Goal: Transaction & Acquisition: Subscribe to service/newsletter

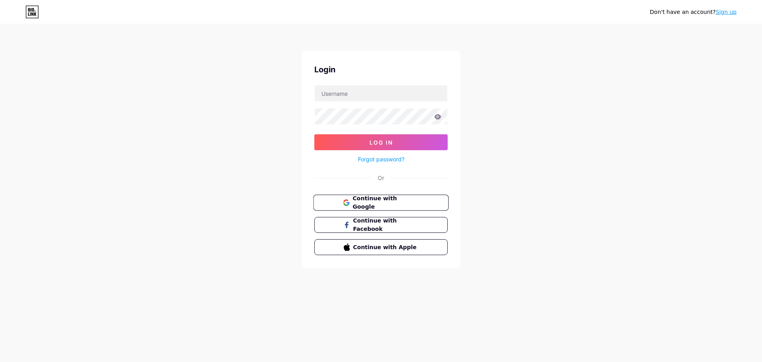
click at [392, 206] on button "Continue with Google" at bounding box center [380, 203] width 135 height 16
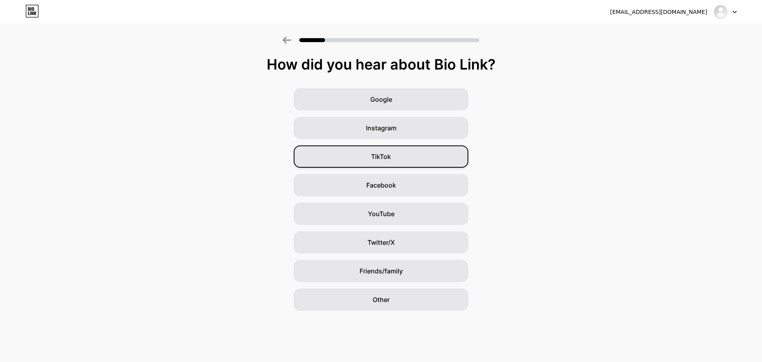
click at [405, 159] on div "TikTok" at bounding box center [381, 156] width 175 height 22
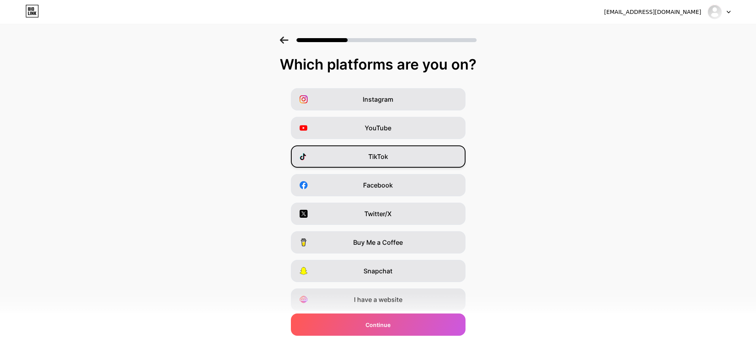
click at [395, 156] on div "TikTok" at bounding box center [378, 156] width 175 height 22
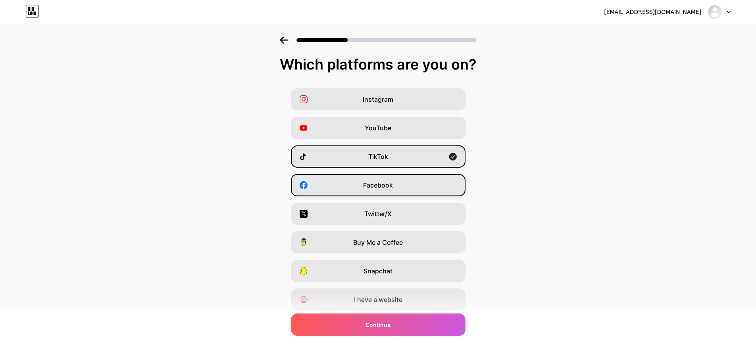
click at [384, 186] on span "Facebook" at bounding box center [378, 185] width 30 height 10
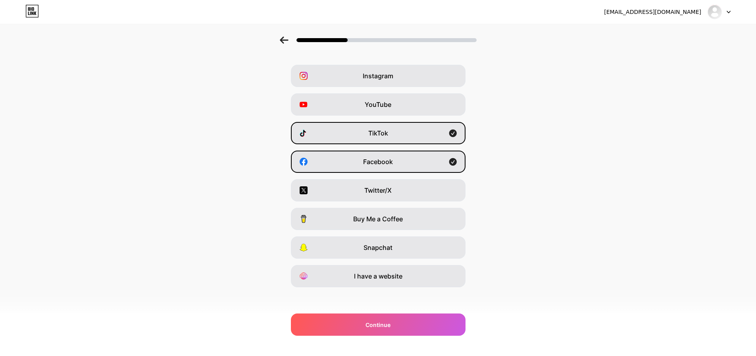
scroll to position [26, 0]
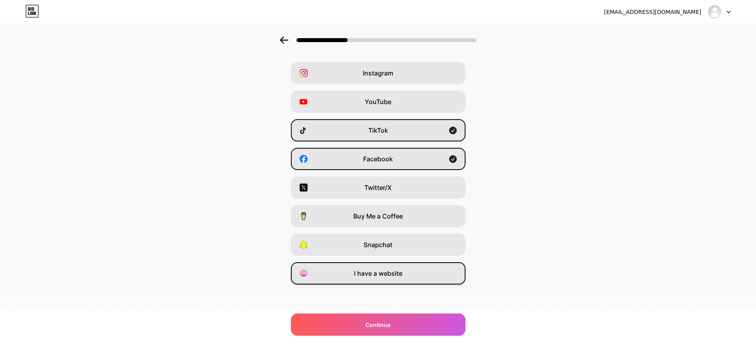
click at [384, 281] on div "I have a website" at bounding box center [378, 273] width 175 height 22
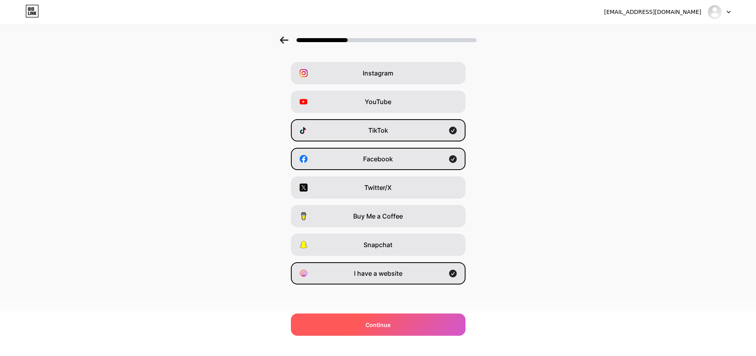
click at [391, 314] on div "Continue" at bounding box center [378, 324] width 175 height 22
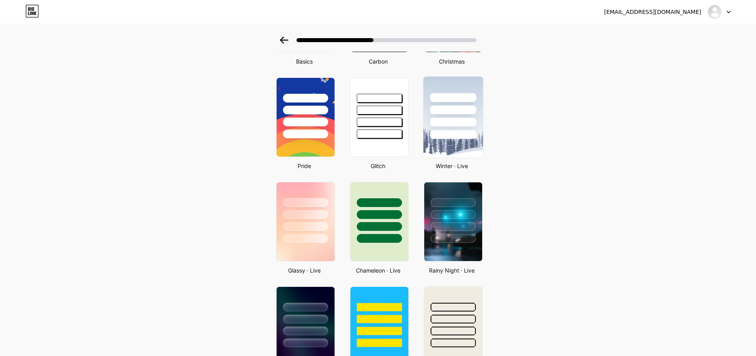
scroll to position [119, 0]
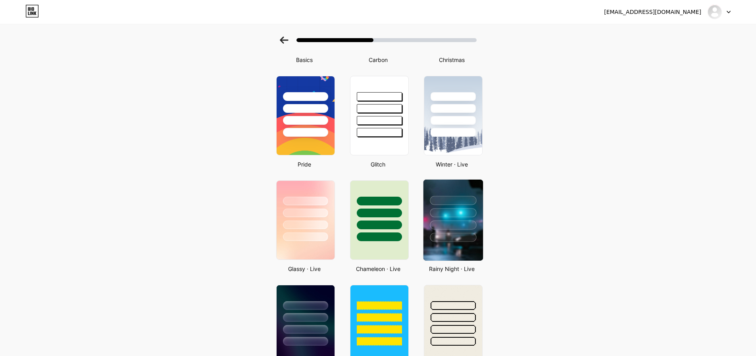
click at [445, 225] on div at bounding box center [453, 224] width 46 height 9
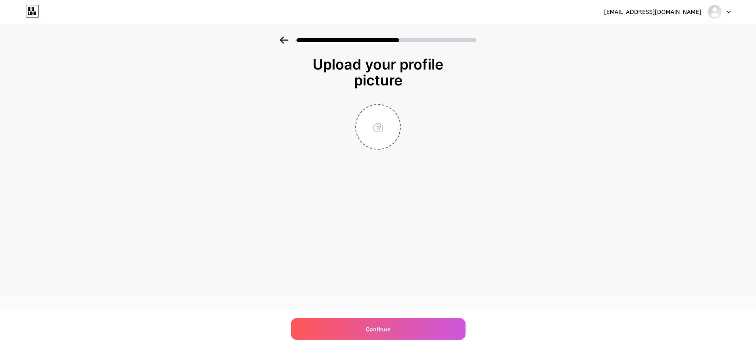
scroll to position [0, 0]
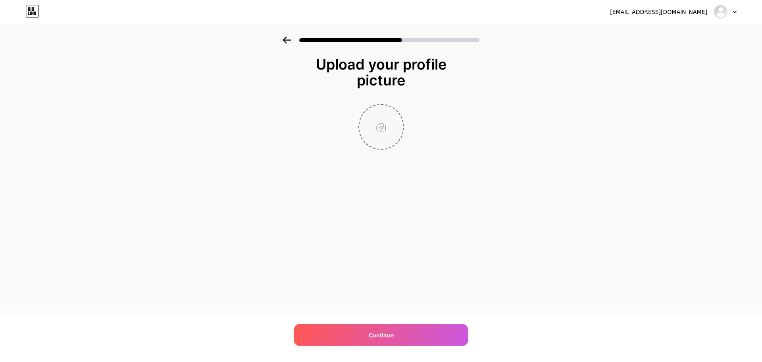
click at [378, 121] on input "file" at bounding box center [381, 127] width 44 height 44
type input "C:\fakepath\DSC00254.JPG"
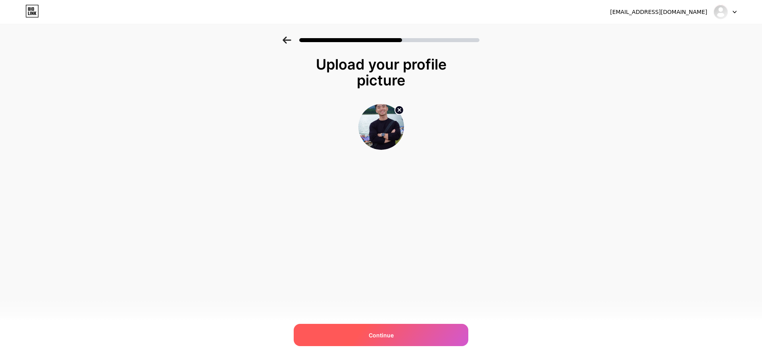
click at [418, 330] on div "Continue" at bounding box center [381, 335] width 175 height 22
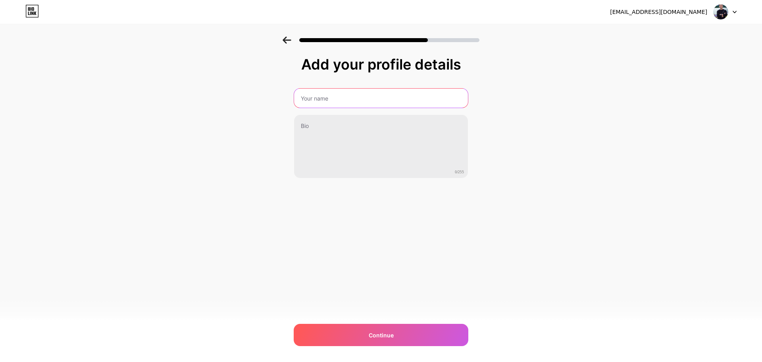
click at [349, 92] on input "text" at bounding box center [381, 98] width 174 height 19
type input "Bá Ngọc Giải Cứu Ads"
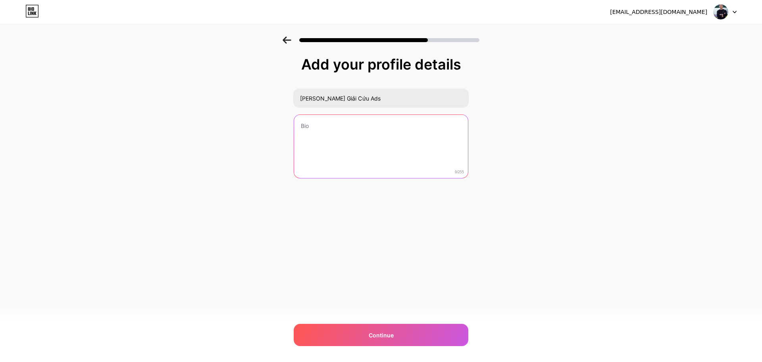
click at [342, 129] on textarea at bounding box center [381, 147] width 174 height 64
type textarea "Cho"
paste textarea "CHO THUÊ TÀI KHOẢN QUẢNG CÁO FB PHÍ TỪ 2%"
click at [401, 128] on textarea "CHO THUÊ TÀI KHOẢN QUẢNG CÁO FB PHÍ TỪ 2%" at bounding box center [380, 146] width 175 height 65
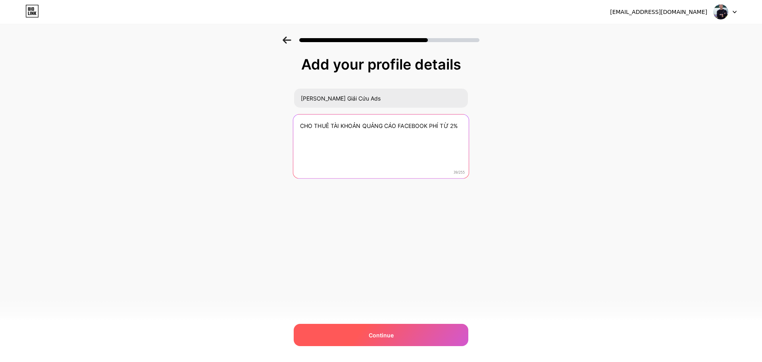
type textarea "CHO THUÊ TÀI KHOẢN QUẢNG CÁO FACEBOOK PHÍ TỪ 2%"
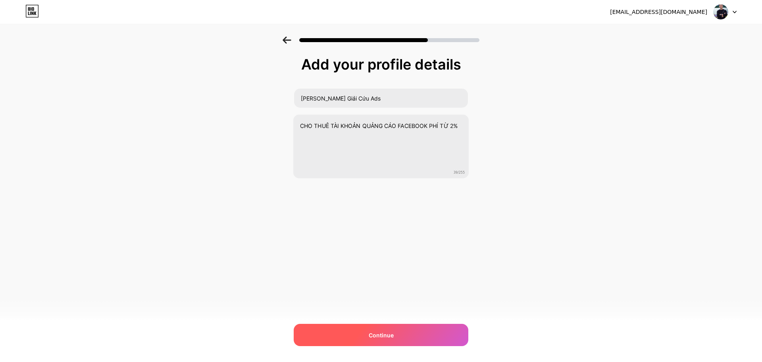
click at [418, 333] on div "Continue" at bounding box center [381, 335] width 175 height 22
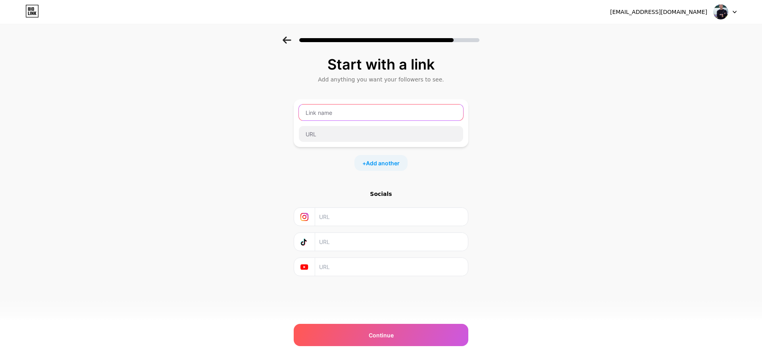
click at [343, 115] on input "text" at bounding box center [381, 112] width 164 height 16
type input "bangocgiaicuuads"
click at [344, 112] on input "text" at bounding box center [381, 112] width 164 height 16
type input "Bá Ngọc Giải Cứu Ads"
drag, startPoint x: 326, startPoint y: 145, endPoint x: 349, endPoint y: 123, distance: 31.4
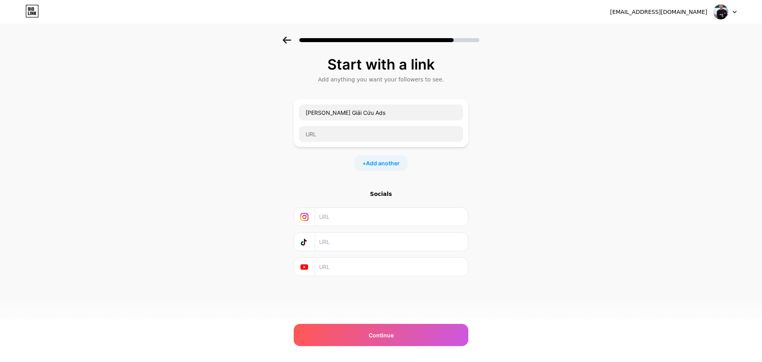
click at [332, 140] on div "Bá Ngọc Giải Cứu Ads" at bounding box center [381, 123] width 175 height 48
click at [349, 123] on div "Bá Ngọc Giải Cứu Ads" at bounding box center [381, 123] width 165 height 38
click at [350, 135] on input "text" at bounding box center [381, 134] width 164 height 16
paste input "bangocgiaicuuads"
type input "bangocgiaicuuads"
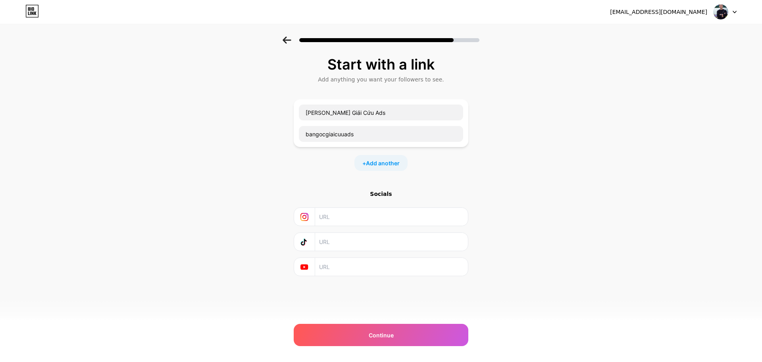
click at [461, 165] on div "+ Add another" at bounding box center [381, 163] width 175 height 16
click at [369, 224] on input "text" at bounding box center [391, 217] width 144 height 18
click at [306, 264] on icon at bounding box center [305, 267] width 8 height 6
click at [374, 195] on div "Socials" at bounding box center [381, 194] width 175 height 8
click at [384, 196] on div "Socials" at bounding box center [381, 194] width 175 height 8
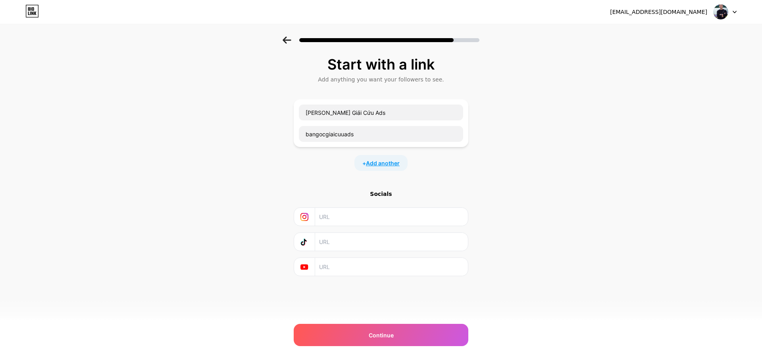
click at [379, 163] on span "Add another" at bounding box center [383, 163] width 34 height 8
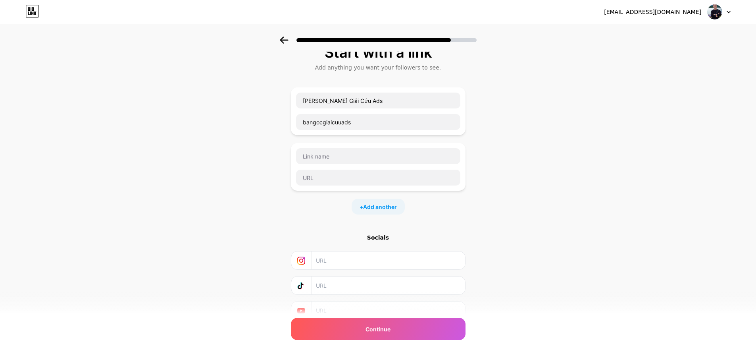
scroll to position [47, 0]
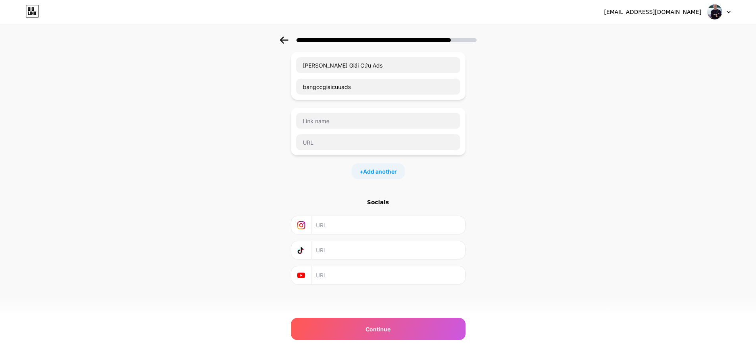
click at [341, 251] on input "text" at bounding box center [388, 250] width 144 height 18
click at [351, 321] on div "Continue" at bounding box center [378, 329] width 175 height 22
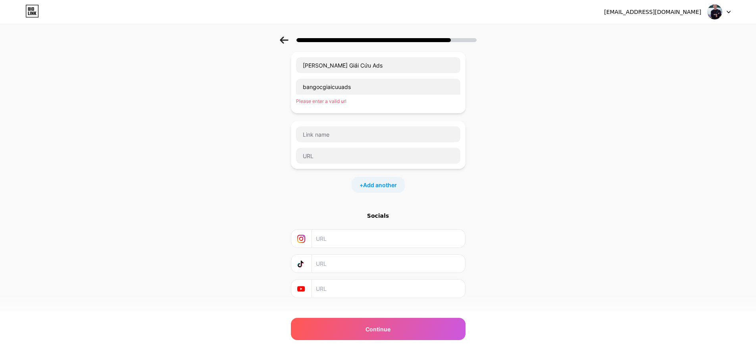
click at [33, 8] on icon at bounding box center [33, 9] width 2 height 4
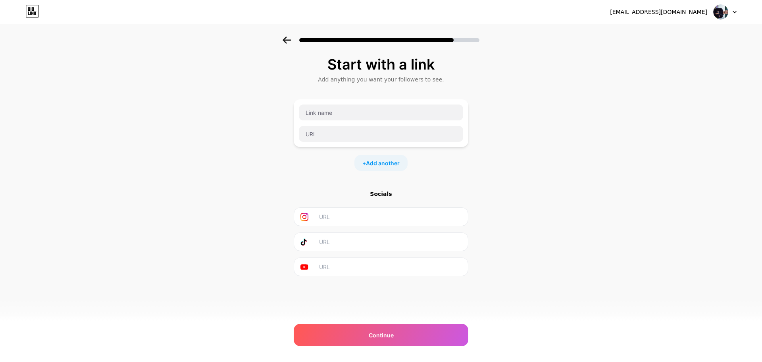
click at [725, 8] on img at bounding box center [720, 11] width 15 height 15
click at [278, 37] on div at bounding box center [381, 38] width 762 height 28
click at [285, 45] on div at bounding box center [381, 38] width 762 height 28
click at [285, 43] on icon at bounding box center [287, 40] width 8 height 7
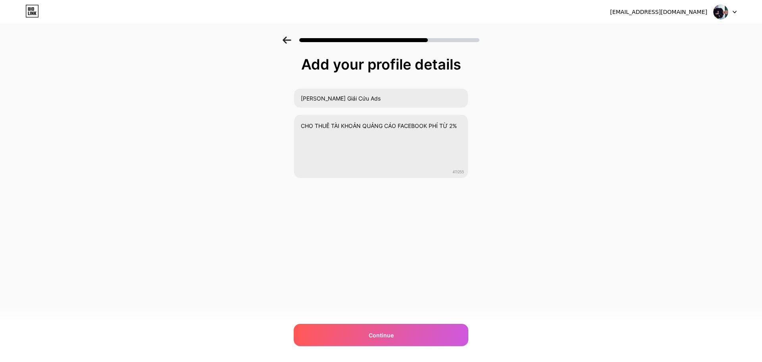
click at [285, 43] on icon at bounding box center [287, 40] width 8 height 7
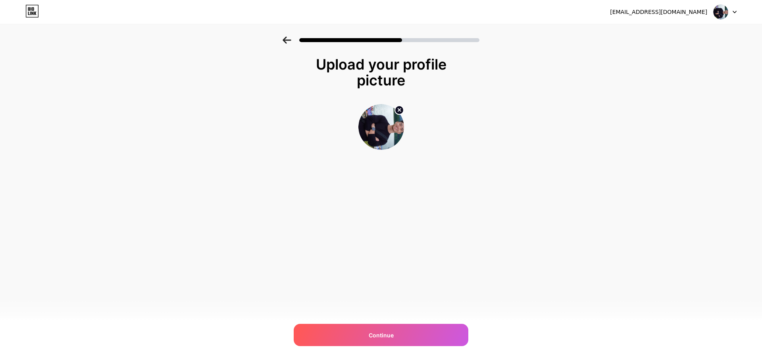
click at [285, 43] on icon at bounding box center [287, 40] width 8 height 7
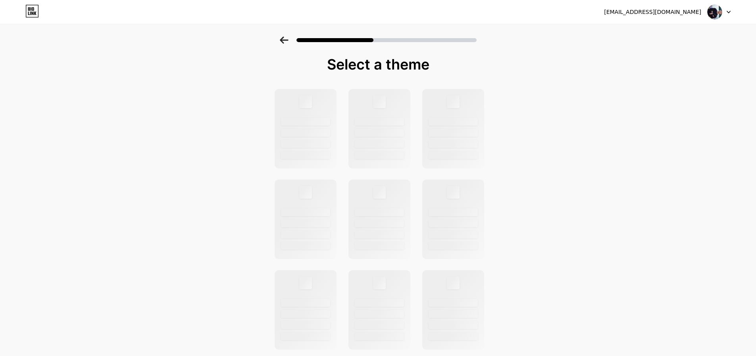
click at [285, 43] on icon at bounding box center [284, 40] width 8 height 7
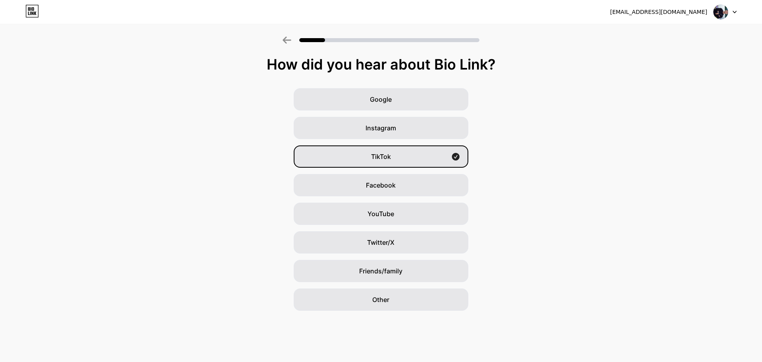
click at [285, 43] on icon at bounding box center [287, 40] width 8 height 7
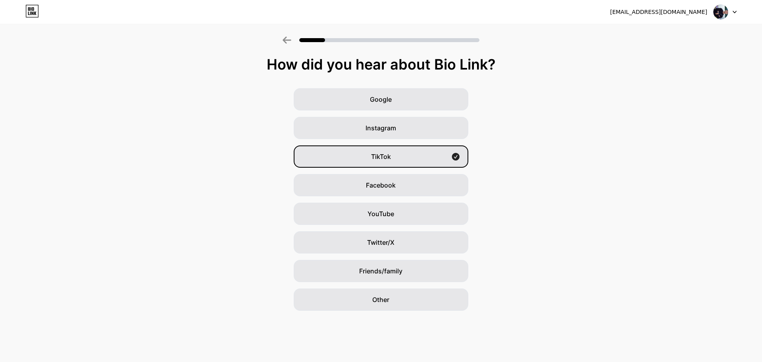
click at [285, 43] on icon at bounding box center [287, 40] width 8 height 7
click at [433, 162] on div "TikTok" at bounding box center [381, 156] width 175 height 22
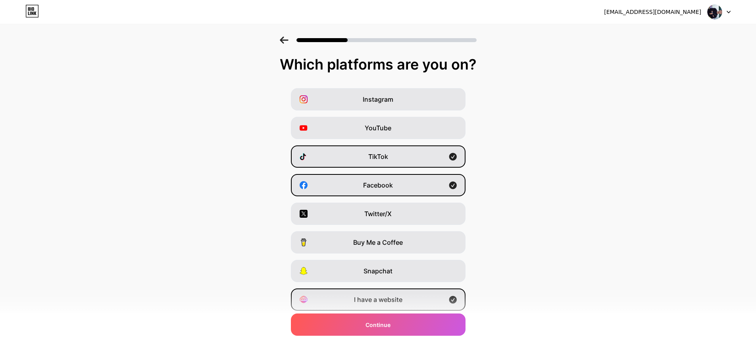
click at [384, 301] on span "I have a website" at bounding box center [378, 300] width 48 height 10
click at [287, 40] on icon at bounding box center [284, 40] width 8 height 7
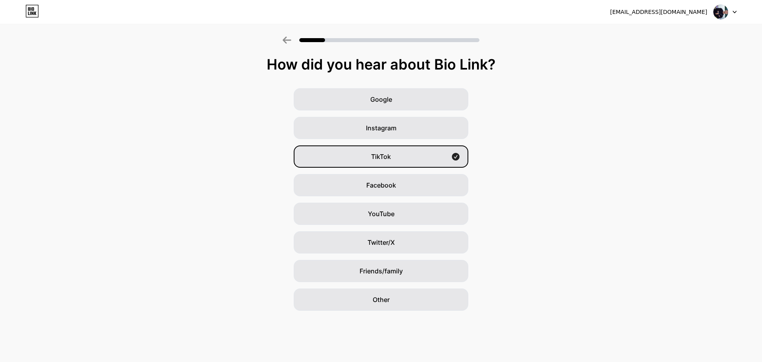
click at [723, 14] on img at bounding box center [720, 11] width 15 height 15
click at [679, 36] on li "Logout" at bounding box center [687, 32] width 98 height 21
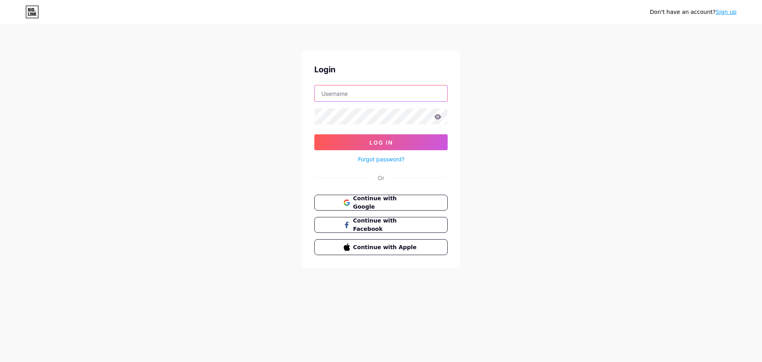
click at [368, 90] on input "text" at bounding box center [381, 93] width 133 height 16
type input "hobangoc05042003@gmail.com"
click at [353, 124] on div at bounding box center [380, 116] width 133 height 17
click at [314, 134] on button "Log In" at bounding box center [380, 142] width 133 height 16
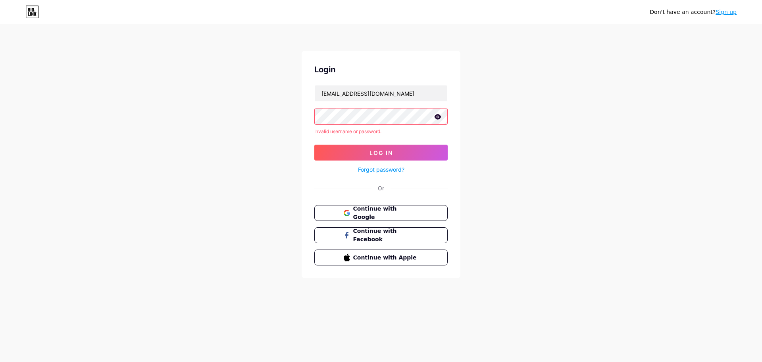
click at [437, 118] on icon at bounding box center [438, 116] width 7 height 5
click at [399, 216] on span "Continue with Google" at bounding box center [386, 212] width 66 height 17
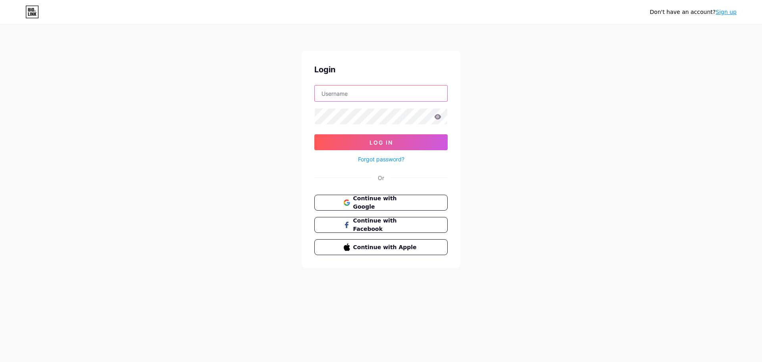
click at [350, 92] on input "text" at bounding box center [381, 93] width 133 height 16
click at [318, 156] on div "Forgot password?" at bounding box center [380, 157] width 133 height 14
click at [730, 13] on link "Sign up" at bounding box center [726, 12] width 21 height 6
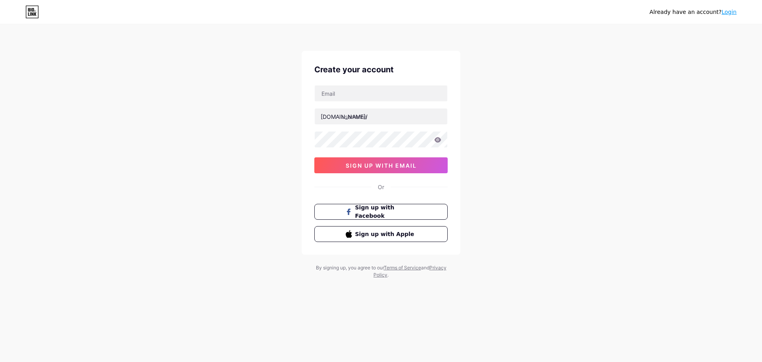
click at [389, 102] on div "bio.link/ sign up with email" at bounding box center [380, 129] width 133 height 88
click at [387, 91] on input "text" at bounding box center [381, 93] width 133 height 16
click at [377, 118] on input "text" at bounding box center [381, 116] width 133 height 16
drag, startPoint x: 417, startPoint y: 94, endPoint x: 260, endPoint y: 94, distance: 157.6
click at [260, 94] on div "Already have an account? Login Create your account hobangoc05042003@gmail.com b…" at bounding box center [381, 152] width 762 height 304
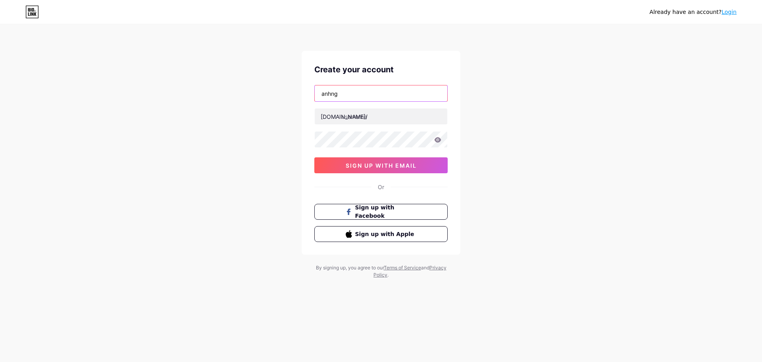
type input "[EMAIL_ADDRESS][DOMAIN_NAME]"
click at [374, 119] on input "text" at bounding box center [381, 116] width 133 height 16
type input "bangocgiaicuuads"
click at [434, 139] on div at bounding box center [380, 139] width 133 height 17
click at [439, 138] on icon at bounding box center [438, 139] width 7 height 5
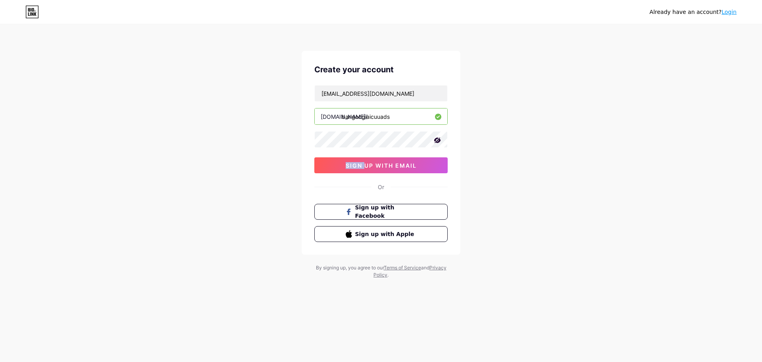
click at [439, 138] on icon at bounding box center [438, 140] width 8 height 8
click at [418, 150] on div "anhngocpqpq@gmail.com bio.link/ bangocgiaicuuads 0cAFcWeA7d3YZPGiZ2WSDdrYW4tbtd…" at bounding box center [380, 129] width 133 height 88
click at [407, 164] on span "sign up with email" at bounding box center [381, 165] width 71 height 7
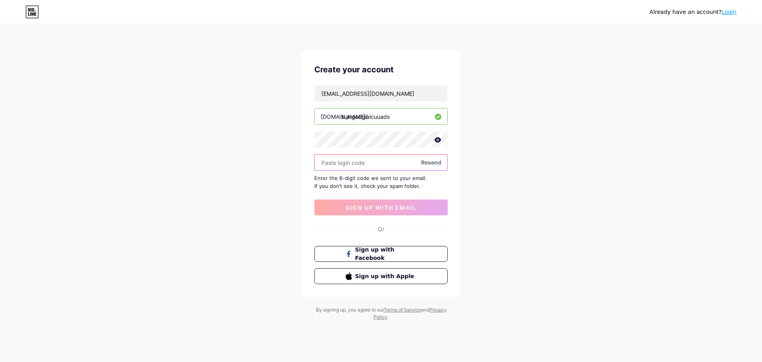
click at [382, 164] on input "text" at bounding box center [381, 162] width 133 height 16
click at [434, 164] on span "Resend" at bounding box center [431, 162] width 20 height 8
paste input "173237"
type input "173237"
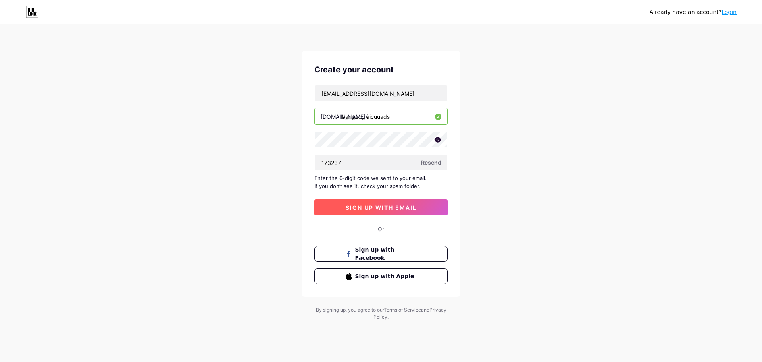
click at [384, 210] on span "sign up with email" at bounding box center [381, 207] width 71 height 7
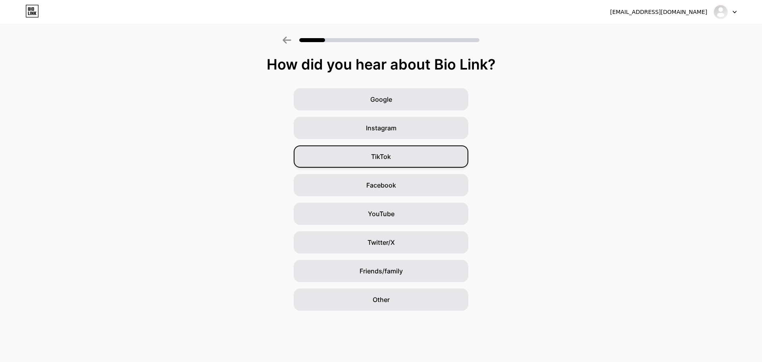
click at [391, 158] on span "TikTok" at bounding box center [381, 157] width 20 height 10
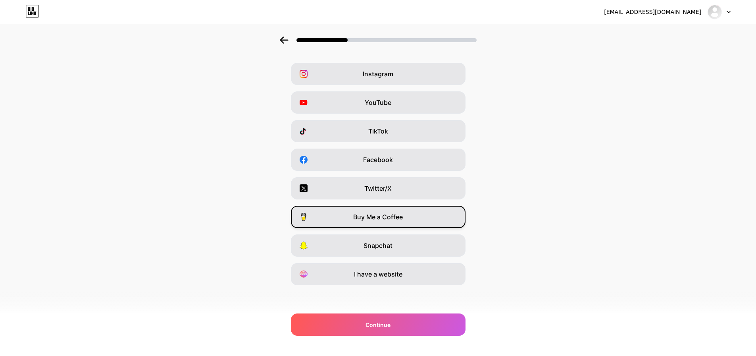
scroll to position [26, 0]
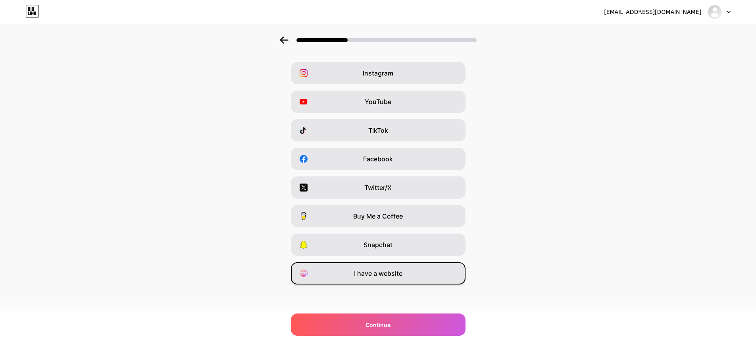
click at [407, 276] on div "I have a website" at bounding box center [378, 273] width 175 height 22
click at [368, 159] on span "Facebook" at bounding box center [378, 159] width 30 height 10
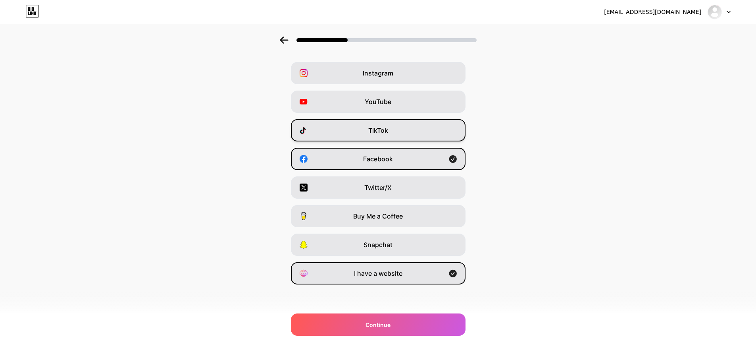
click at [390, 135] on div "TikTok" at bounding box center [378, 130] width 175 height 22
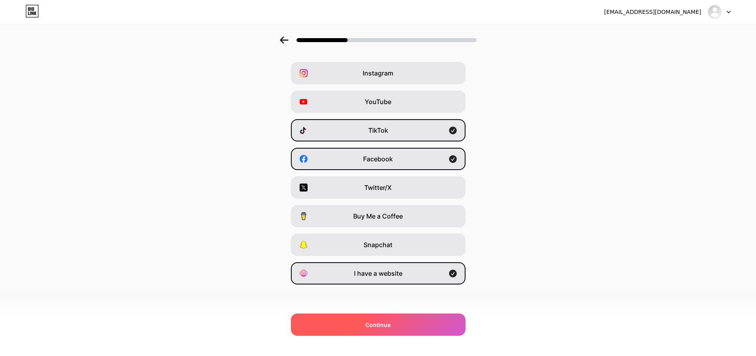
click at [397, 328] on div "Continue" at bounding box center [378, 324] width 175 height 22
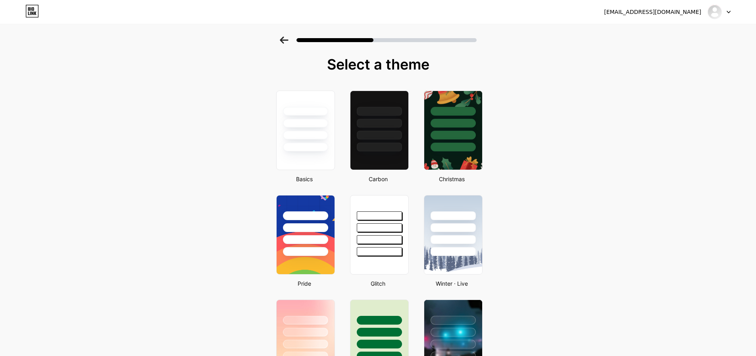
scroll to position [119, 0]
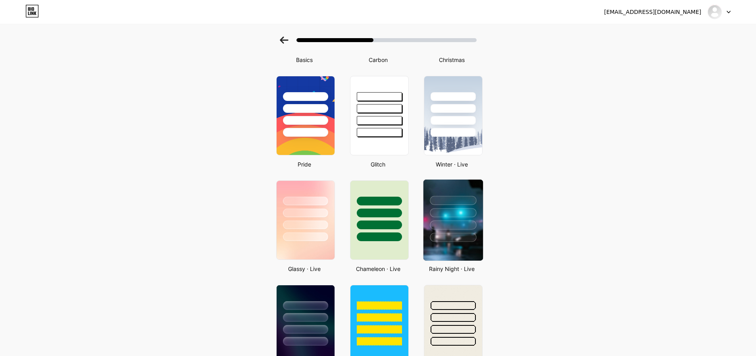
drag, startPoint x: 465, startPoint y: 235, endPoint x: 459, endPoint y: 234, distance: 6.0
click at [464, 235] on div at bounding box center [453, 237] width 46 height 9
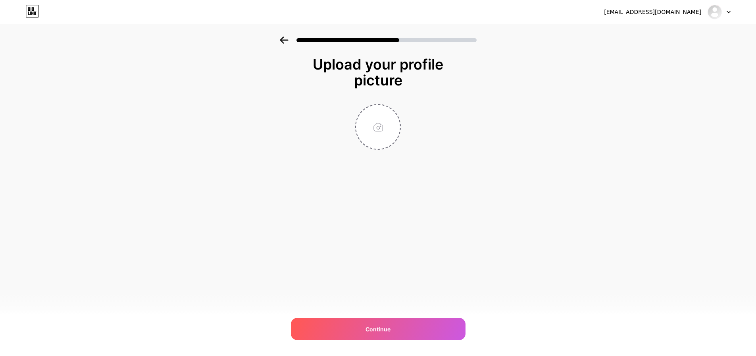
scroll to position [0, 0]
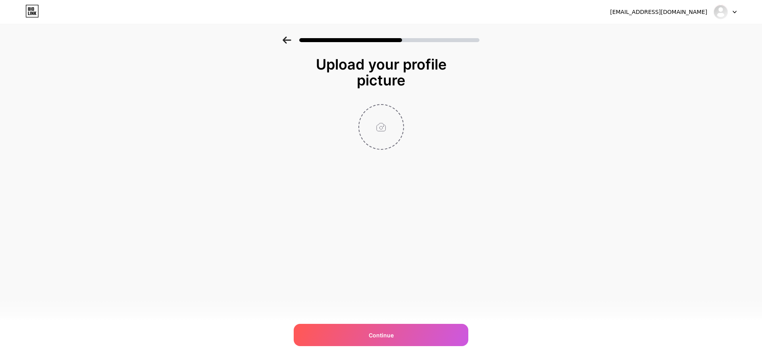
click at [385, 131] on input "file" at bounding box center [381, 127] width 44 height 44
type input "C:\fakepath\DSC00254.JPG"
click at [417, 335] on div "Continue" at bounding box center [381, 335] width 175 height 22
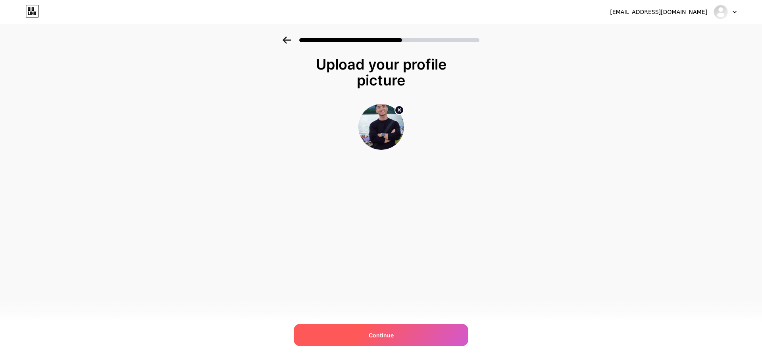
click at [402, 334] on div "Continue" at bounding box center [381, 335] width 175 height 22
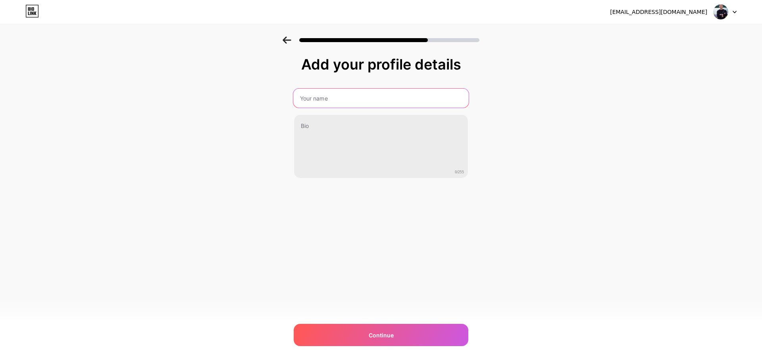
click at [363, 101] on input "text" at bounding box center [380, 98] width 175 height 19
type input "Bá NB"
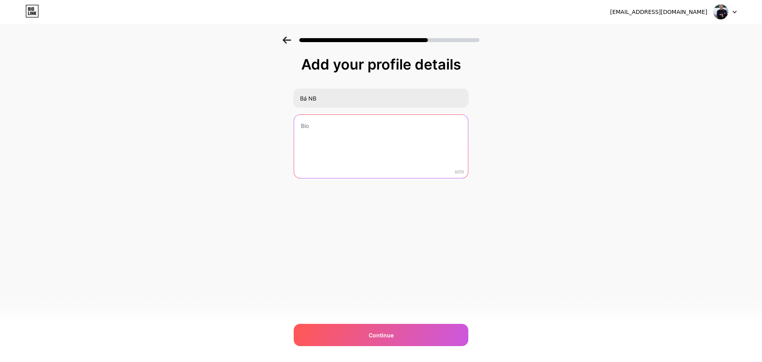
click at [335, 132] on textarea at bounding box center [381, 147] width 174 height 64
click at [338, 133] on textarea at bounding box center [380, 146] width 175 height 65
type textarea "c"
type textarea "C"
paste textarea "CHO THUÊ TÀI KHOẢN QUẢNG CÁO FB PHÍ TỪ 2%"
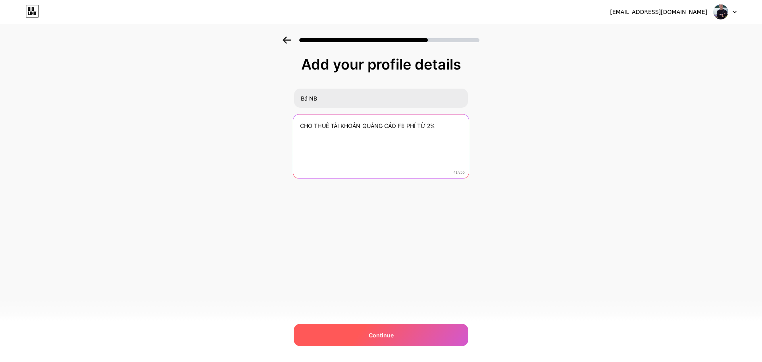
type textarea "CHO THUÊ TÀI KHOẢN QUẢNG CÁO FB PHÍ TỪ 2%"
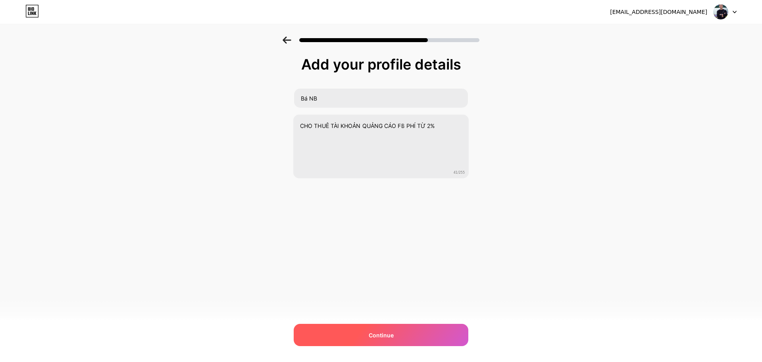
click at [413, 340] on div "Continue" at bounding box center [381, 335] width 175 height 22
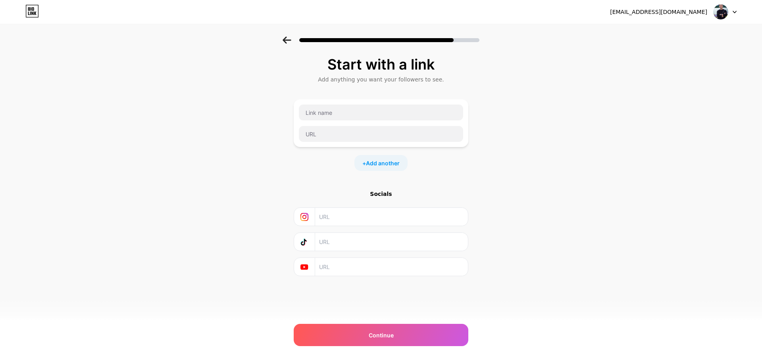
click at [274, 44] on div at bounding box center [381, 38] width 762 height 28
drag, startPoint x: 277, startPoint y: 31, endPoint x: 288, endPoint y: 43, distance: 16.0
click at [279, 39] on div at bounding box center [381, 38] width 762 height 28
click at [288, 43] on icon at bounding box center [287, 40] width 9 height 7
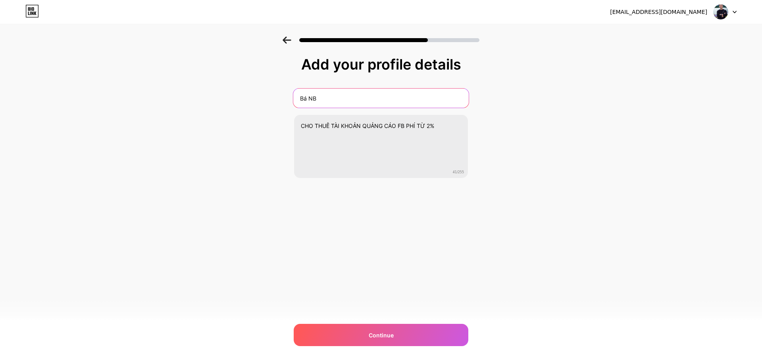
click at [326, 101] on input "Bá NB" at bounding box center [380, 98] width 175 height 19
click at [340, 99] on input "Bá NB" at bounding box center [380, 98] width 175 height 19
type input "Bá Ngọc Giải Cứu Ads"
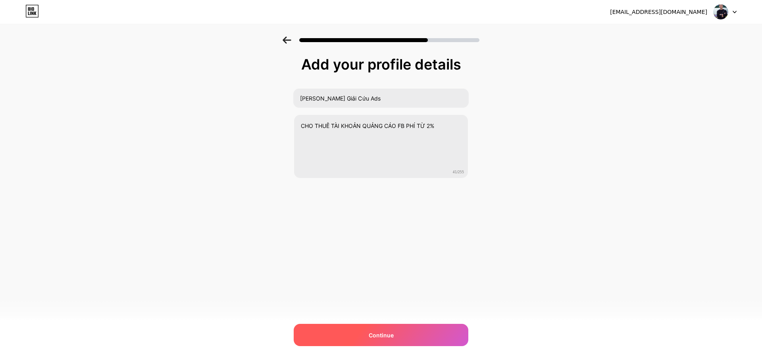
click at [341, 338] on div "Continue" at bounding box center [381, 335] width 175 height 22
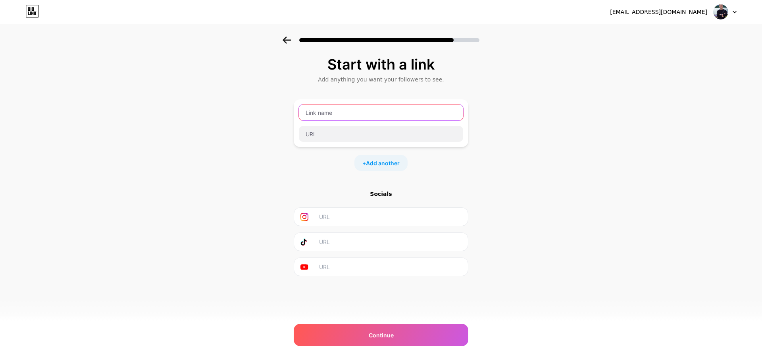
click at [328, 119] on input "text" at bounding box center [381, 112] width 164 height 16
click at [361, 110] on input "text" at bounding box center [381, 112] width 164 height 16
click at [337, 116] on input "text" at bounding box center [381, 112] width 164 height 16
type input "b"
type input "Bá Ngọc Ads"
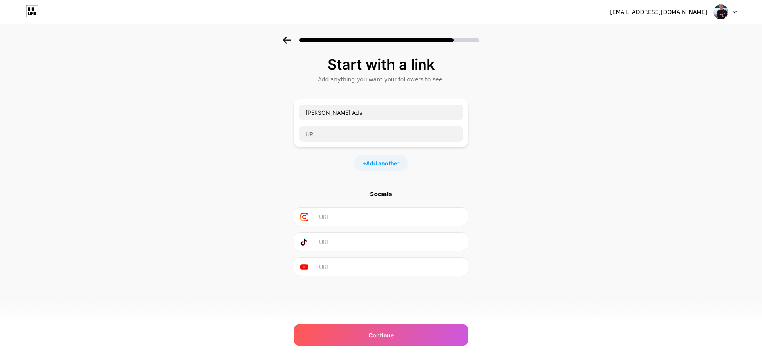
drag, startPoint x: 298, startPoint y: 178, endPoint x: 337, endPoint y: 151, distance: 47.7
click at [298, 178] on div "Start with a link Add anything you want your followers to see. Bá Ngọc Ads + Ad…" at bounding box center [381, 166] width 175 height 220
click at [338, 131] on input "text" at bounding box center [381, 134] width 164 height 16
paste input "https://www.facebook.com/bangocadsfb"
type input "https://www.facebook.com/bangocadsfb"
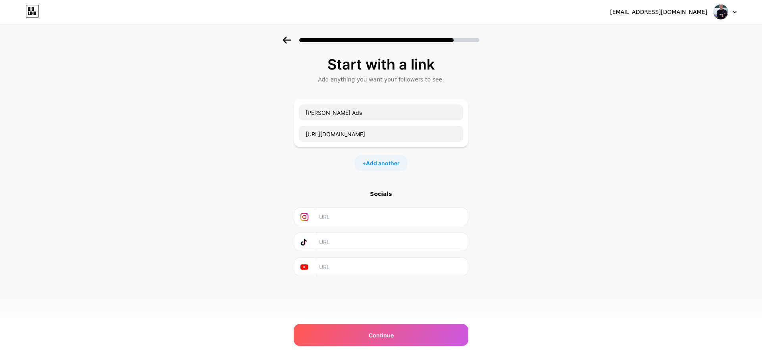
click at [455, 171] on div "Start with a link Add anything you want your followers to see. Bá Ngọc Ads http…" at bounding box center [381, 166] width 175 height 220
click at [379, 330] on div "Continue" at bounding box center [381, 335] width 175 height 22
click at [395, 218] on input "text" at bounding box center [391, 217] width 144 height 18
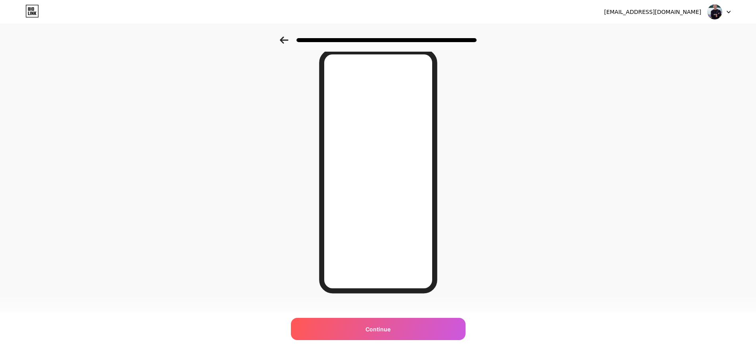
scroll to position [43, 0]
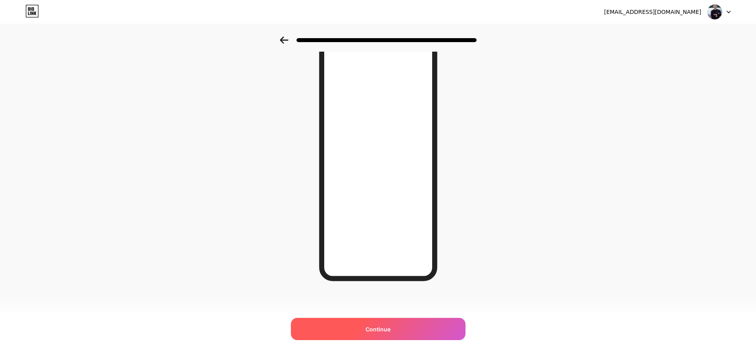
click at [376, 326] on span "Continue" at bounding box center [378, 329] width 25 height 8
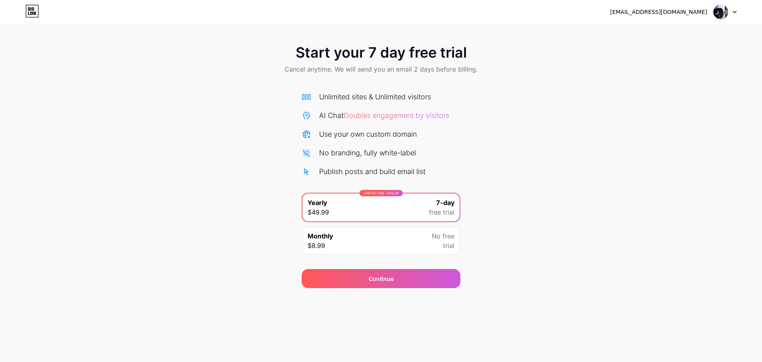
click at [369, 159] on div "Unlimited sites & Unlimited visitors AI Chat Doubles engagement by visitors Use…" at bounding box center [381, 133] width 159 height 85
click at [355, 53] on span "Start your 7 day free trial" at bounding box center [381, 52] width 171 height 16
click at [413, 279] on div "Continue" at bounding box center [381, 278] width 159 height 19
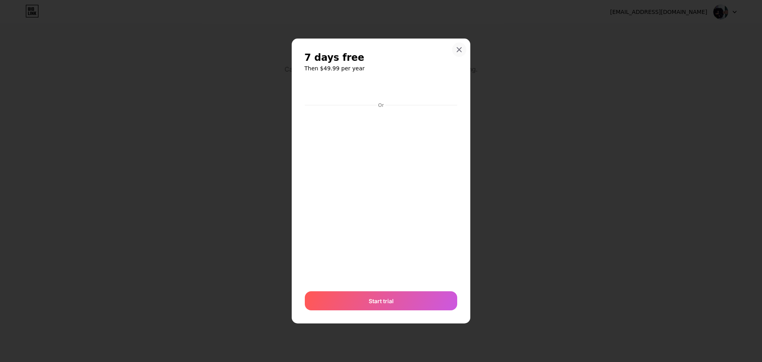
click at [465, 53] on div at bounding box center [459, 49] width 14 height 14
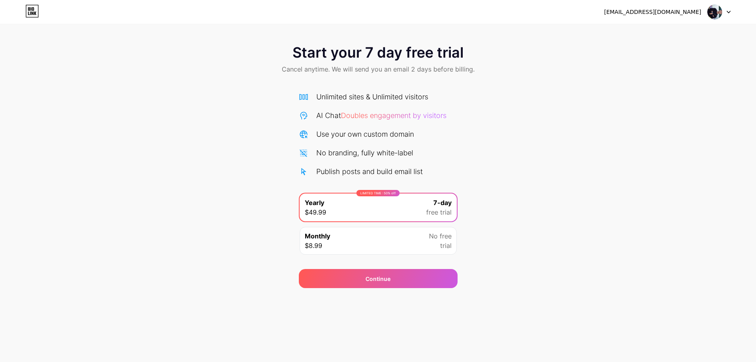
click at [407, 247] on div "Monthly $8.99 No free trial" at bounding box center [378, 241] width 157 height 28
click at [720, 13] on img at bounding box center [720, 11] width 15 height 15
click at [35, 16] on icon at bounding box center [31, 11] width 13 height 13
click at [32, 15] on icon at bounding box center [31, 11] width 13 height 13
click at [721, 12] on img at bounding box center [720, 11] width 15 height 15
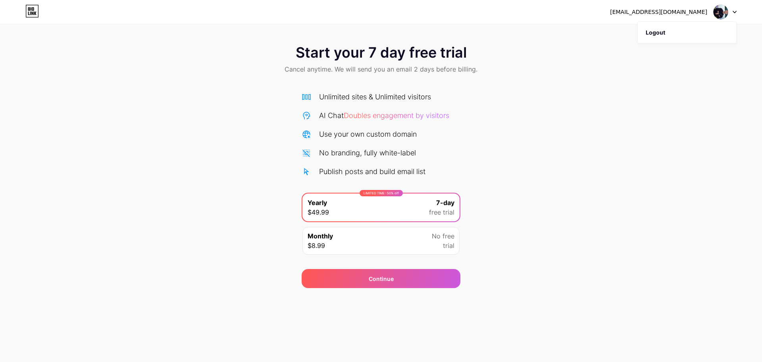
click at [731, 13] on div at bounding box center [725, 12] width 23 height 14
click at [737, 11] on div "[EMAIL_ADDRESS][DOMAIN_NAME] Logout" at bounding box center [381, 12] width 762 height 14
click at [386, 243] on div "Monthly $8.99 No free trial" at bounding box center [381, 241] width 157 height 28
click at [385, 214] on div "LIMITED TIME : 50% off Yearly $49.99 7-day free trial" at bounding box center [378, 207] width 157 height 28
click at [382, 139] on div "Use your own custom domain" at bounding box center [365, 134] width 98 height 11
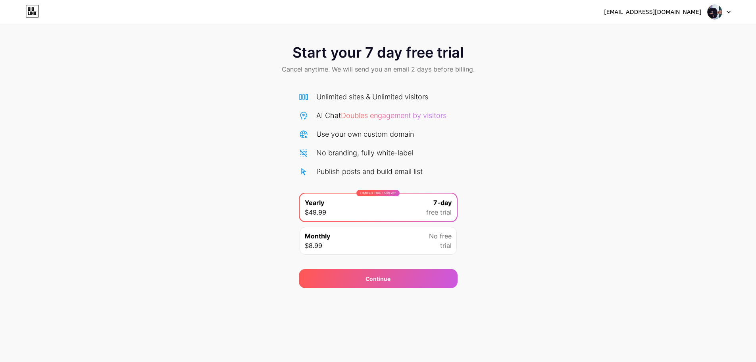
drag, startPoint x: 389, startPoint y: 86, endPoint x: 389, endPoint y: 69, distance: 16.7
click at [389, 81] on div "Start your 7 day free trial Cancel anytime. We will send you an email 2 days be…" at bounding box center [378, 162] width 756 height 251
click at [382, 46] on span "Start your 7 day free trial" at bounding box center [378, 52] width 171 height 16
